Goal: Transaction & Acquisition: Obtain resource

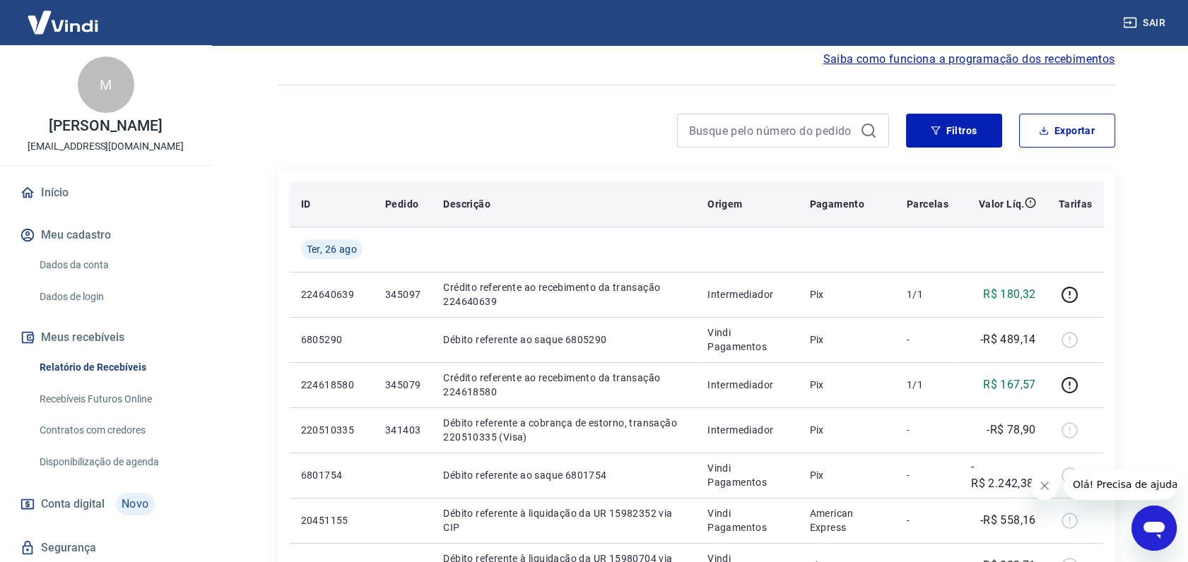
scroll to position [78, 0]
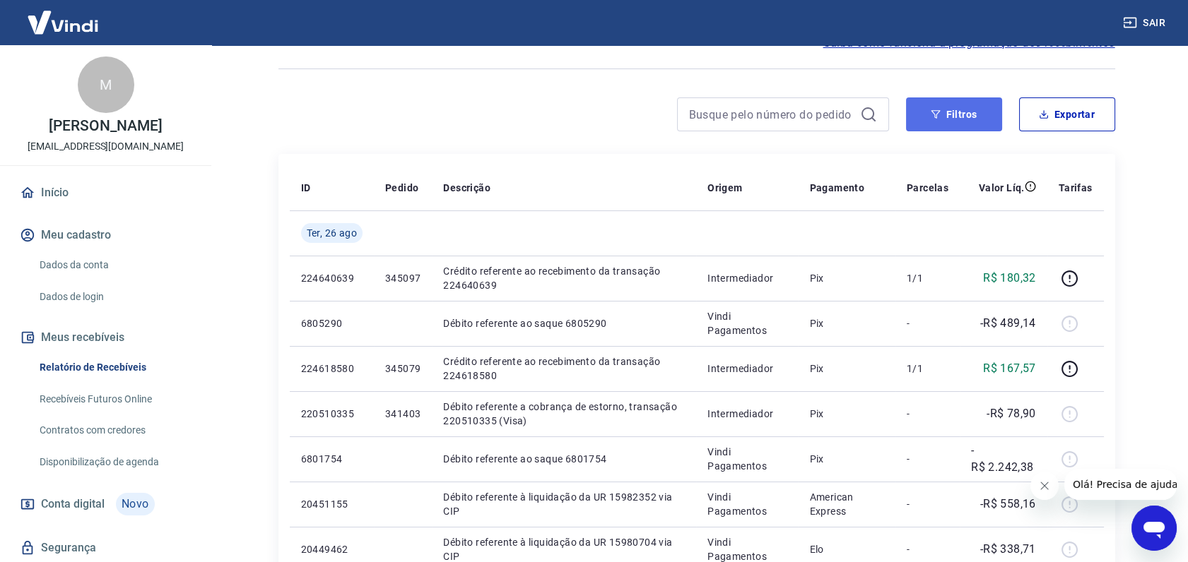
click at [964, 122] on button "Filtros" at bounding box center [954, 114] width 96 height 34
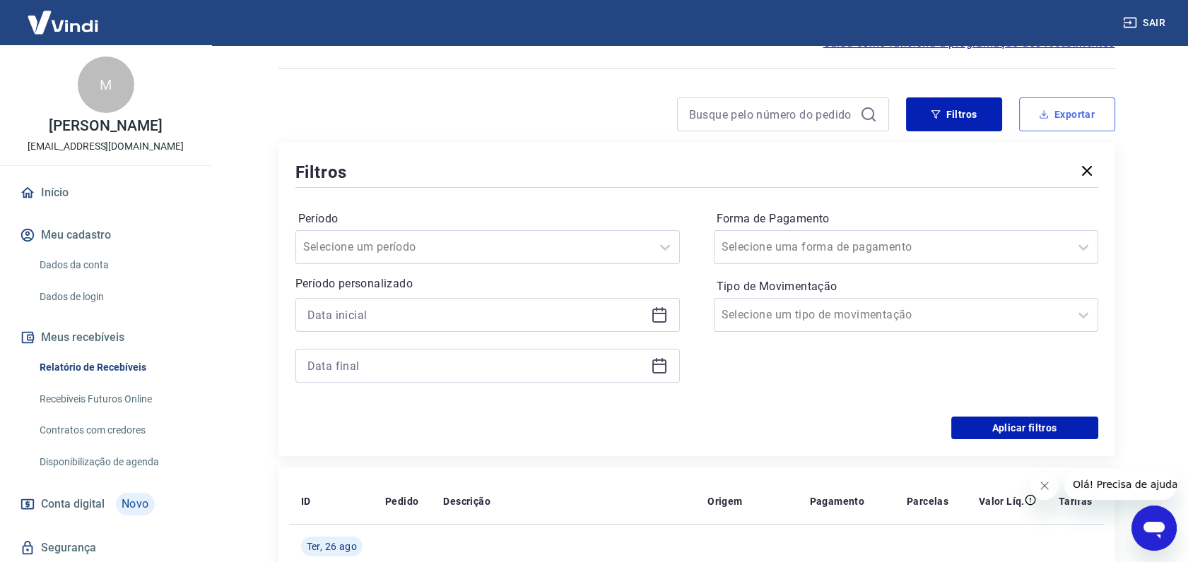
click at [1053, 105] on button "Exportar" at bounding box center [1067, 114] width 96 height 34
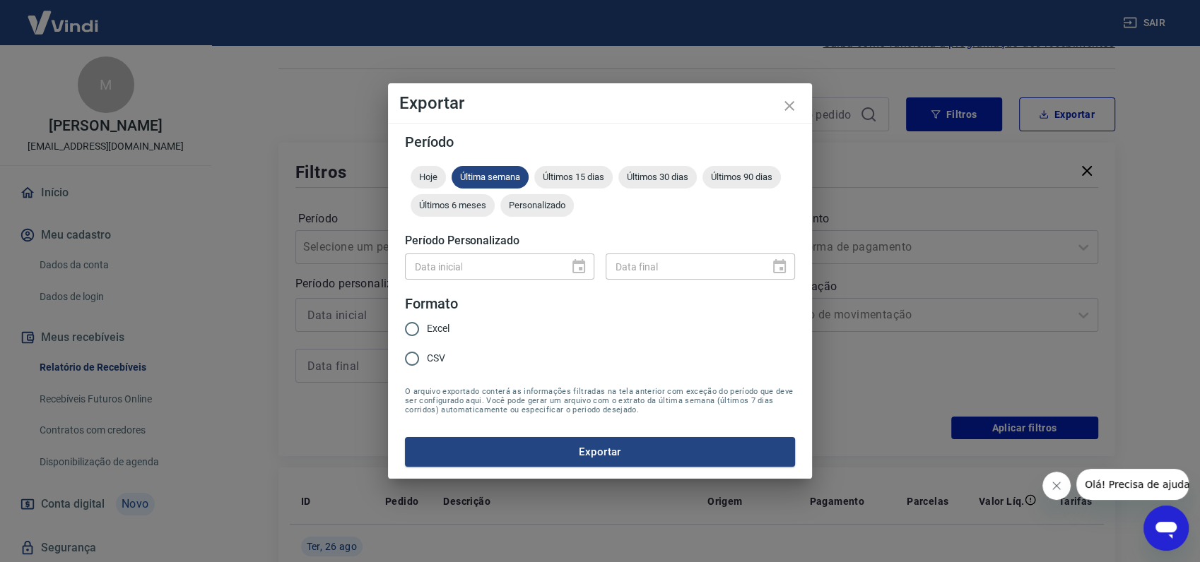
click at [576, 267] on div "Data inicial" at bounding box center [499, 267] width 189 height 26
click at [538, 206] on span "Personalizado" at bounding box center [536, 205] width 73 height 11
click at [556, 264] on input "Data inicial" at bounding box center [482, 267] width 154 height 26
type input "DD/MM/YYYY"
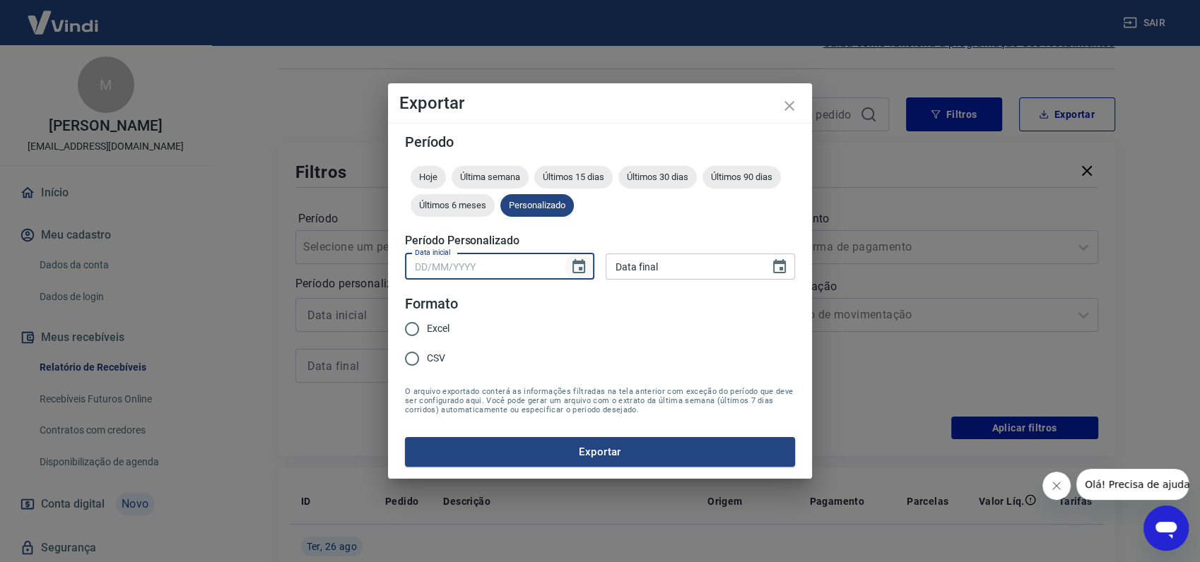
click at [572, 264] on icon "Choose date" at bounding box center [578, 267] width 17 height 17
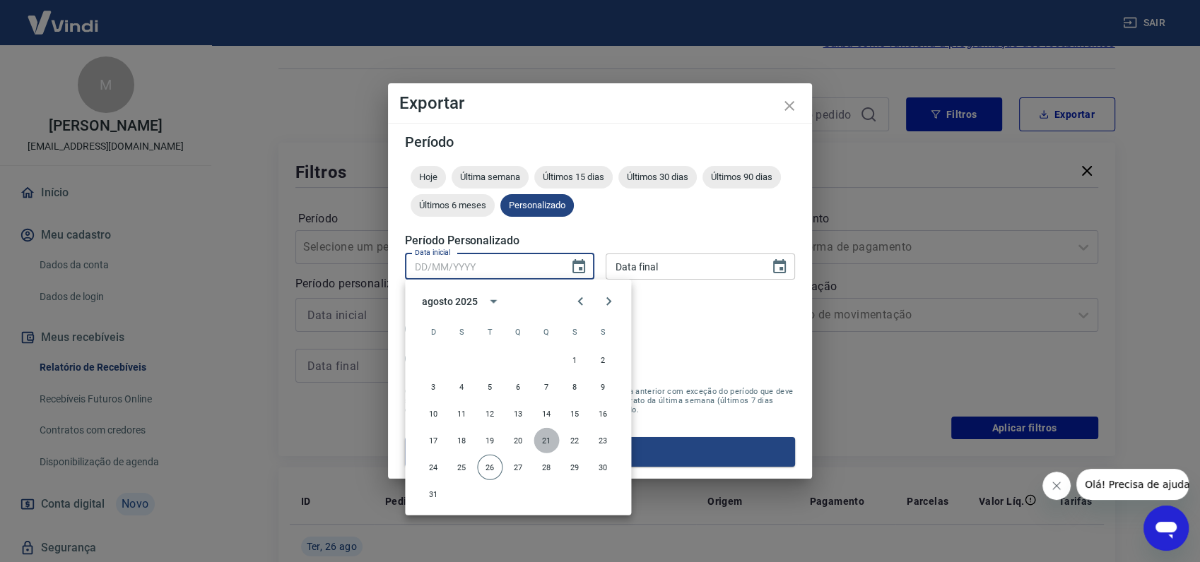
click at [550, 439] on button "21" at bounding box center [545, 440] width 25 height 25
type input "21/08/2025"
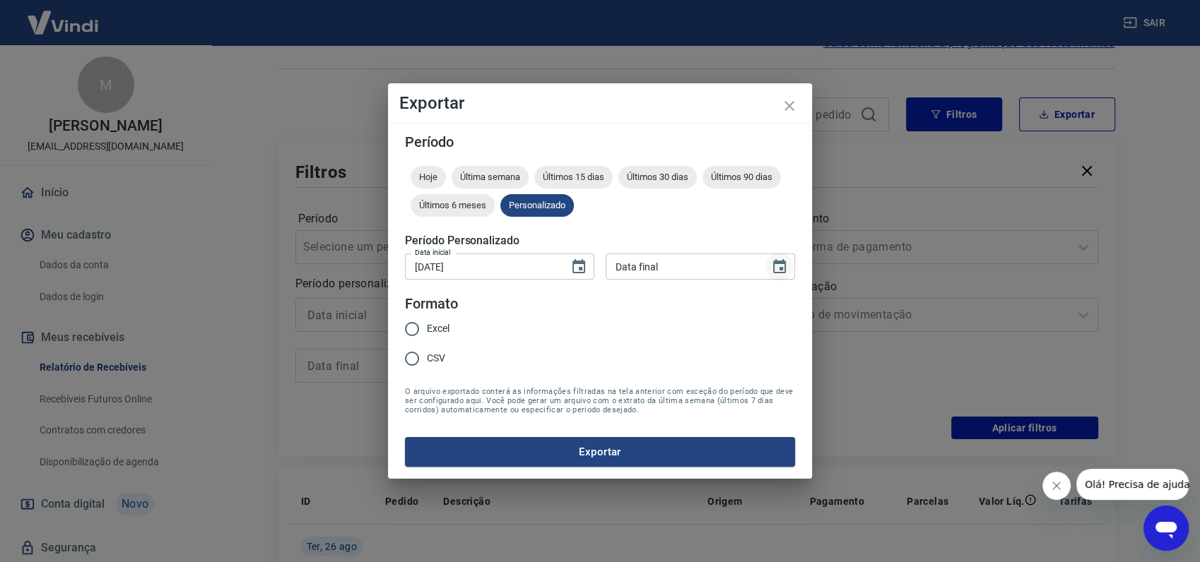
click at [778, 266] on icon "Choose date" at bounding box center [779, 267] width 17 height 17
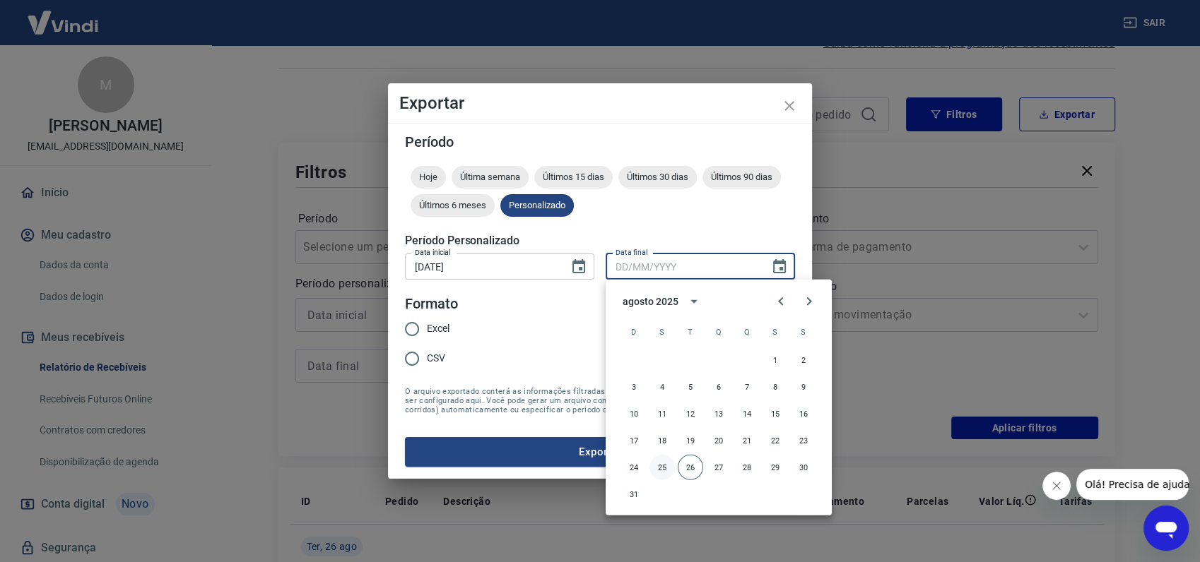
click at [657, 463] on button "25" at bounding box center [661, 467] width 25 height 25
type input "25/08/2025"
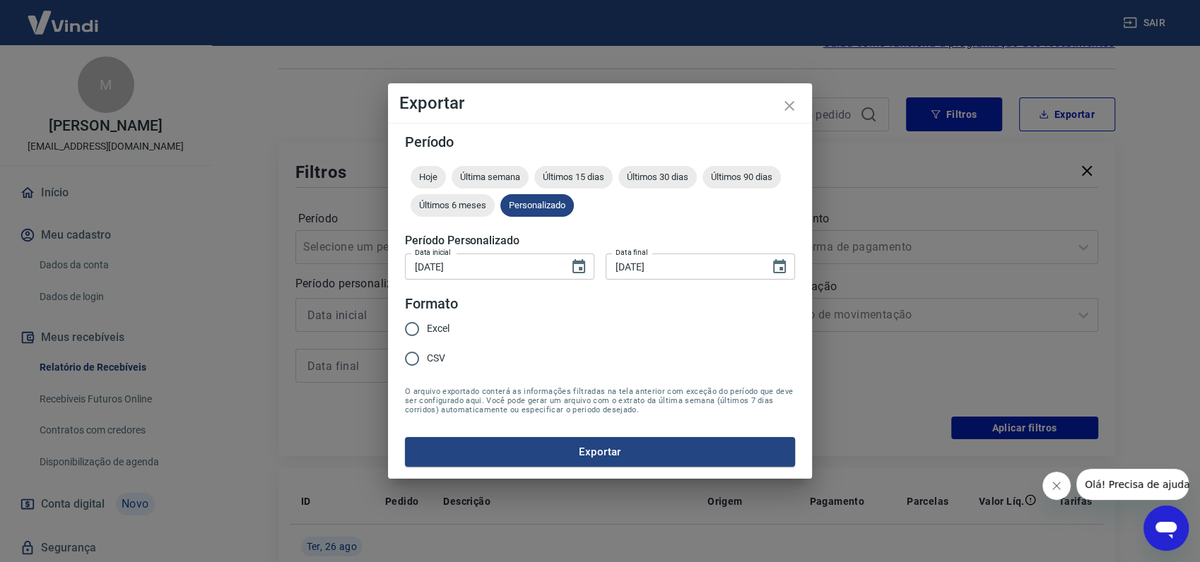
click at [410, 330] on input "Excel" at bounding box center [412, 329] width 30 height 30
radio input "true"
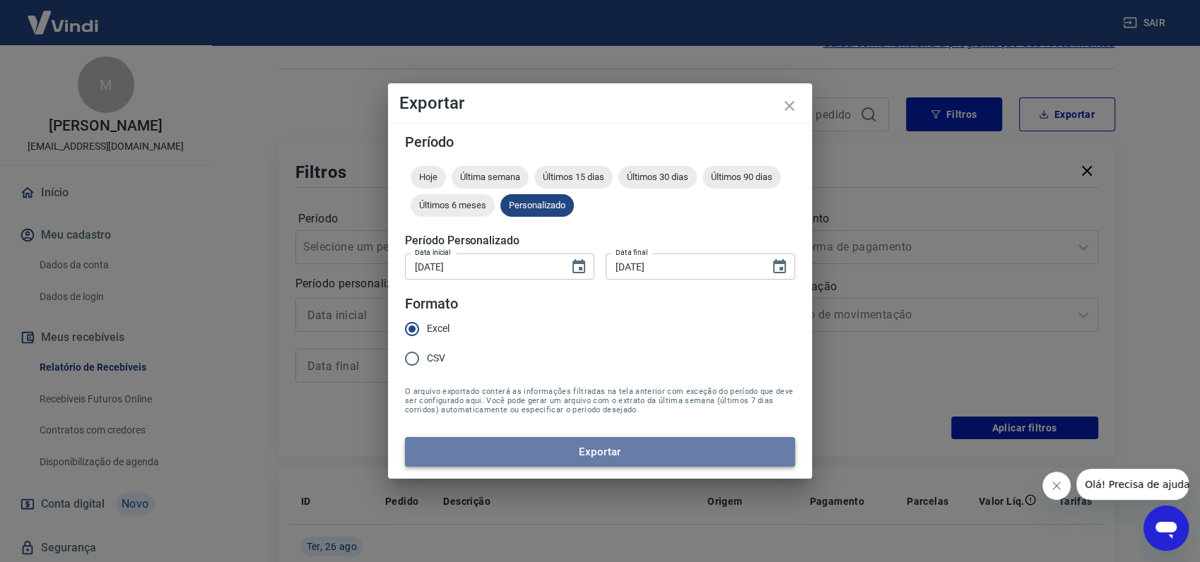
click at [567, 452] on button "Exportar" at bounding box center [600, 452] width 390 height 30
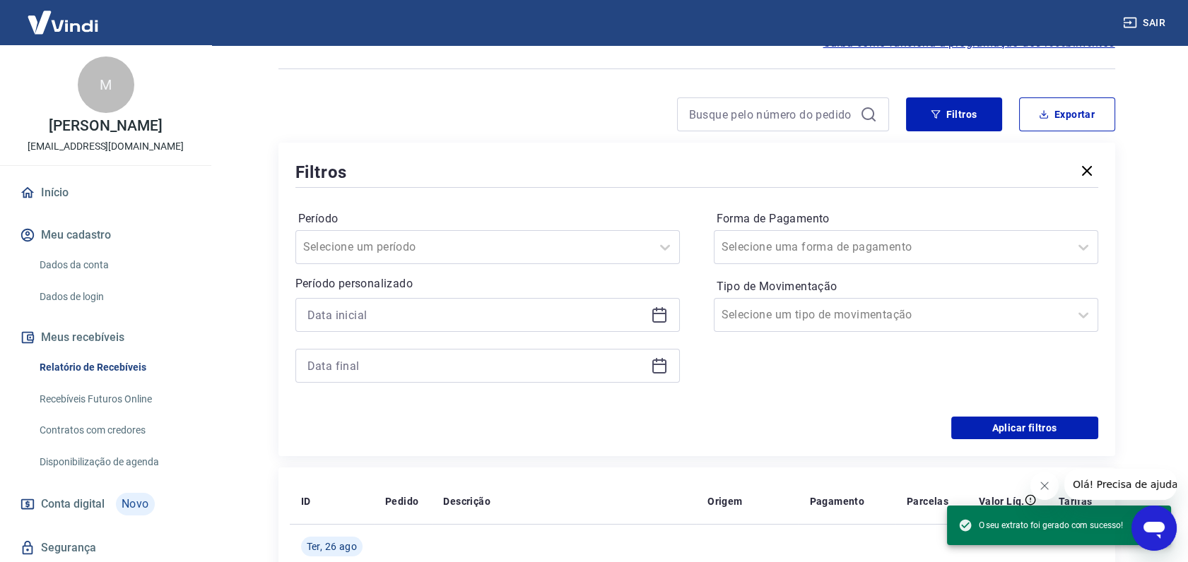
click at [581, 122] on div at bounding box center [583, 114] width 610 height 34
